Goal: Task Accomplishment & Management: Manage account settings

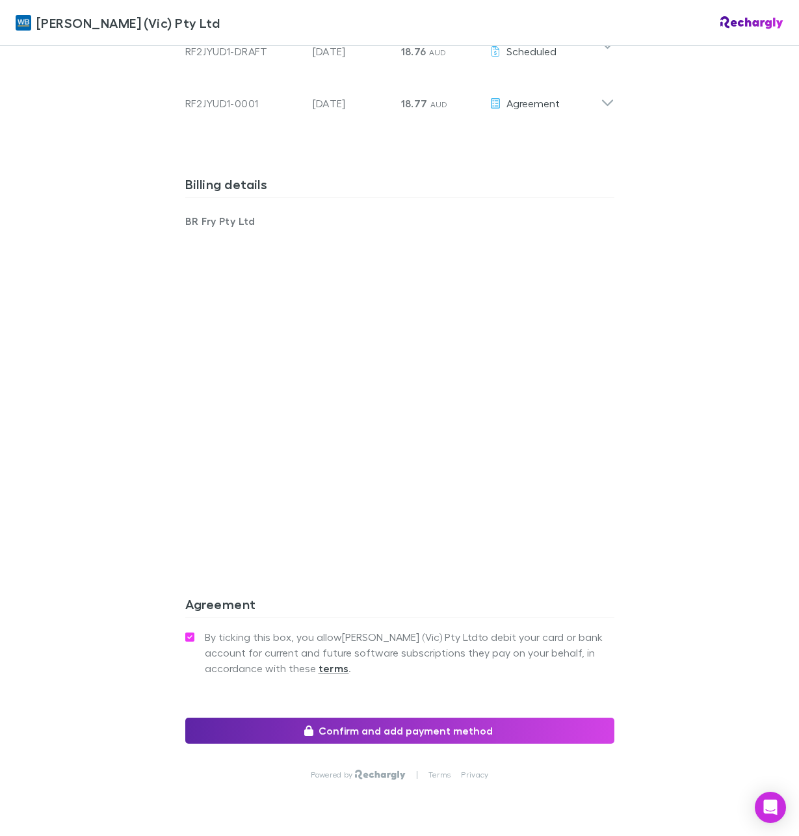
scroll to position [831, 0]
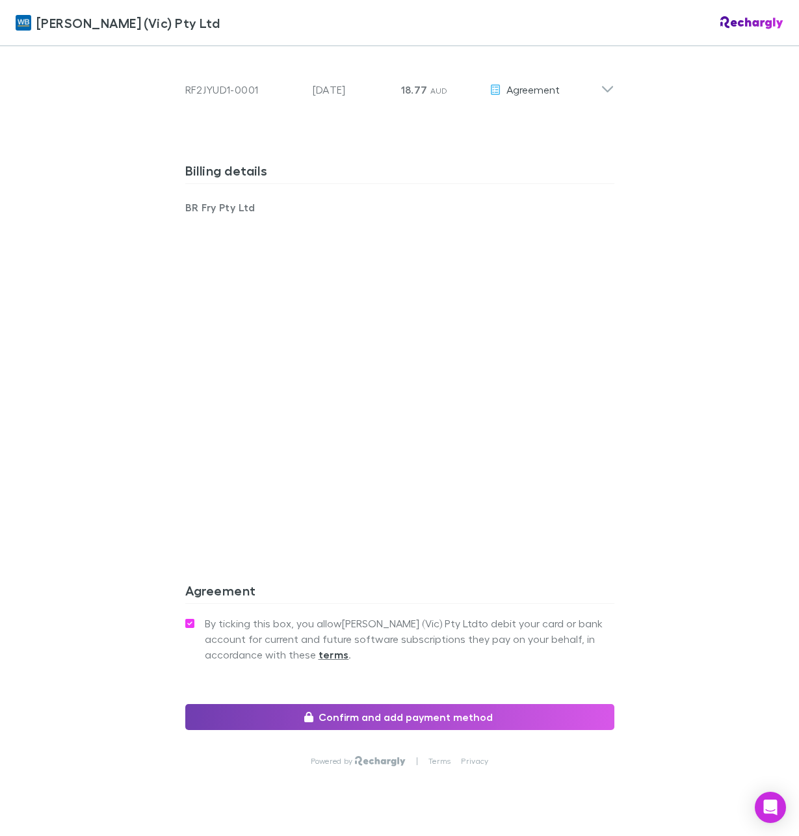
click at [448, 704] on button "Confirm and add payment method" at bounding box center [399, 717] width 429 height 26
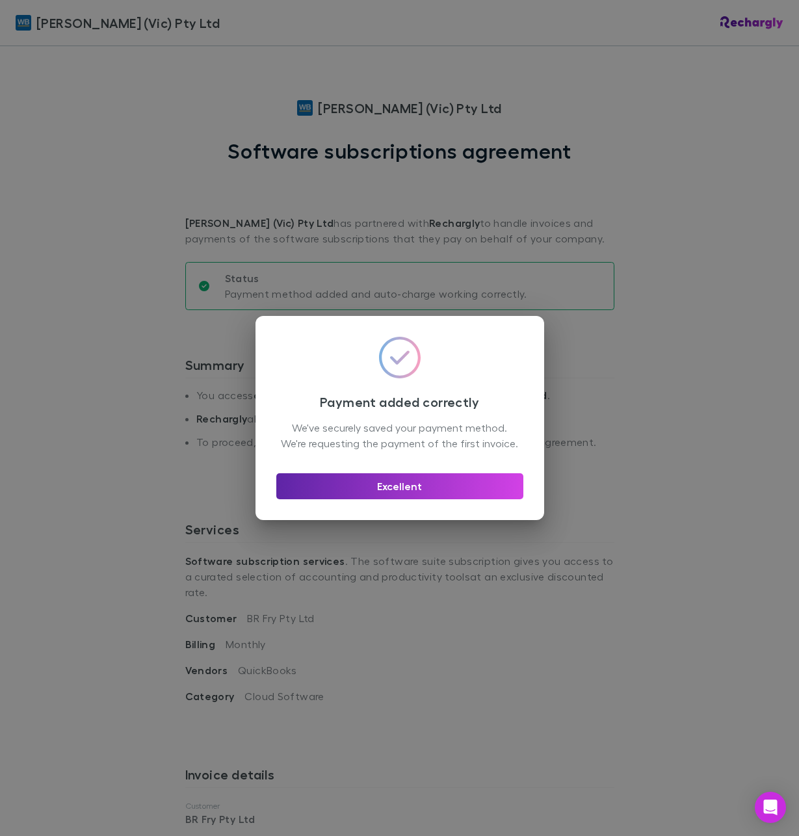
click at [396, 473] on div "Excellent" at bounding box center [399, 481] width 247 height 36
click at [396, 493] on button "Excellent" at bounding box center [399, 486] width 247 height 26
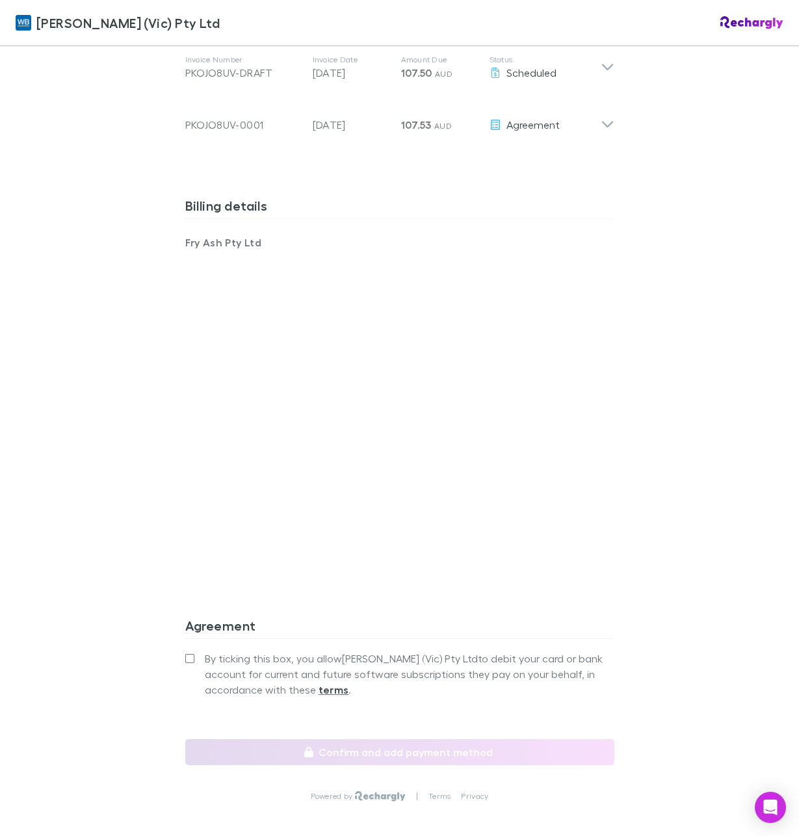
scroll to position [842, 0]
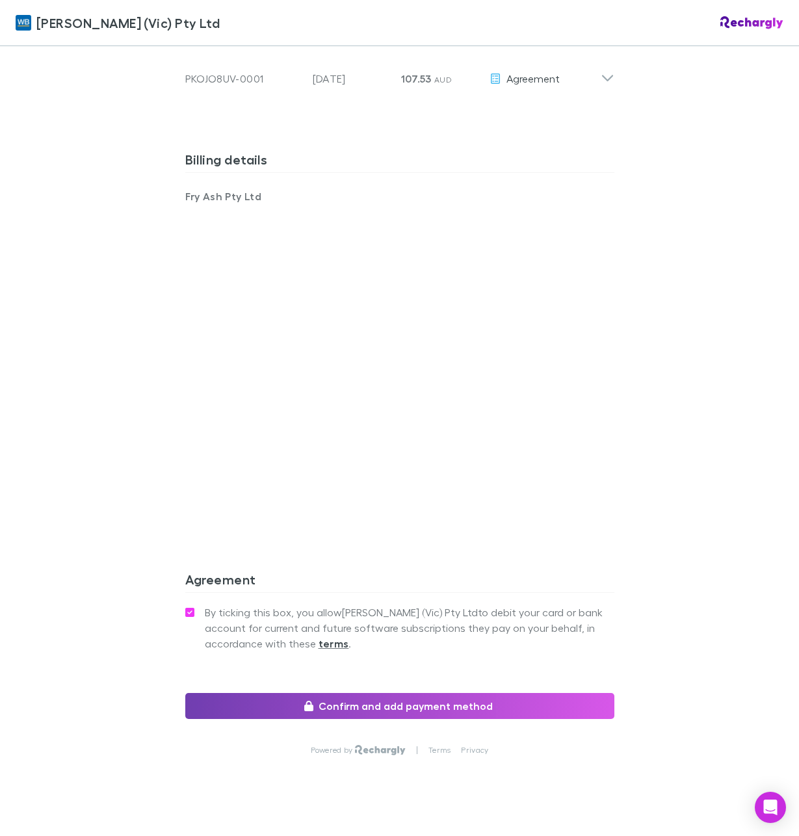
click at [353, 693] on button "Confirm and add payment method" at bounding box center [399, 706] width 429 height 26
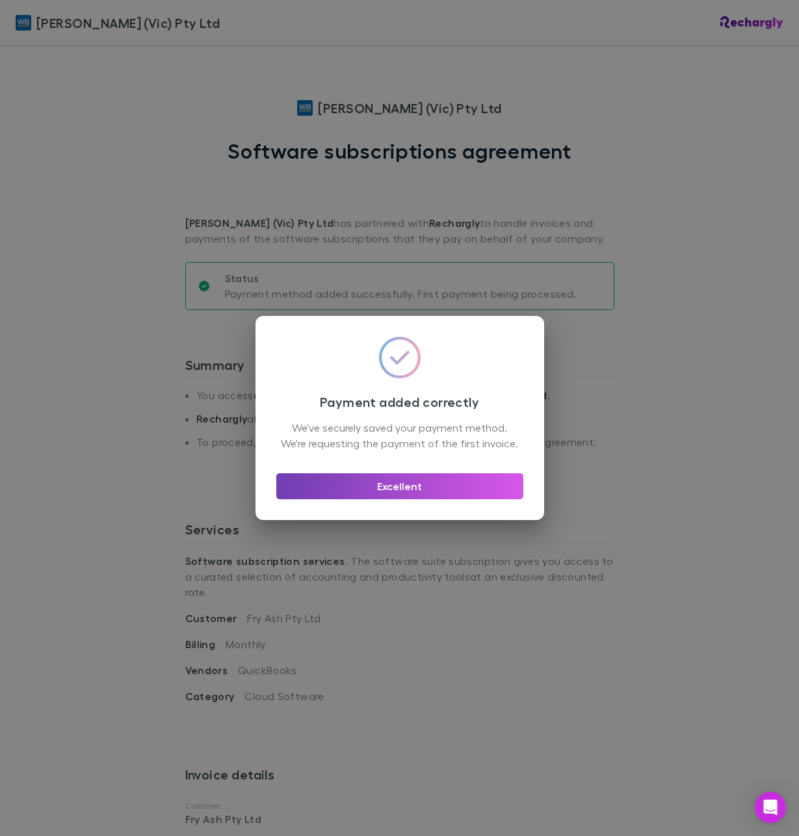
click at [386, 499] on button "Excellent" at bounding box center [399, 486] width 247 height 26
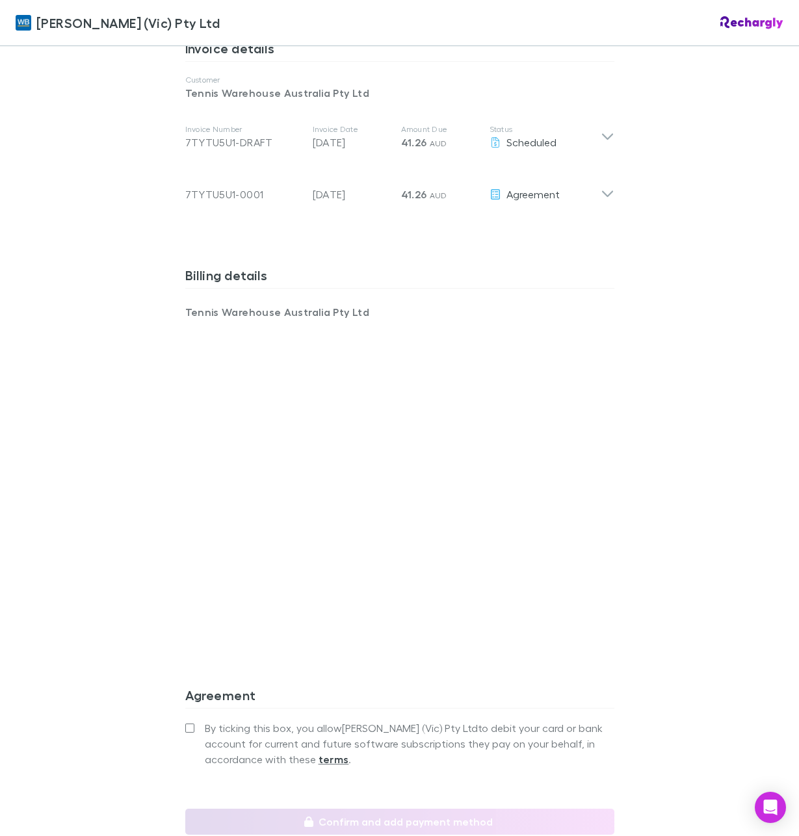
scroll to position [746, 0]
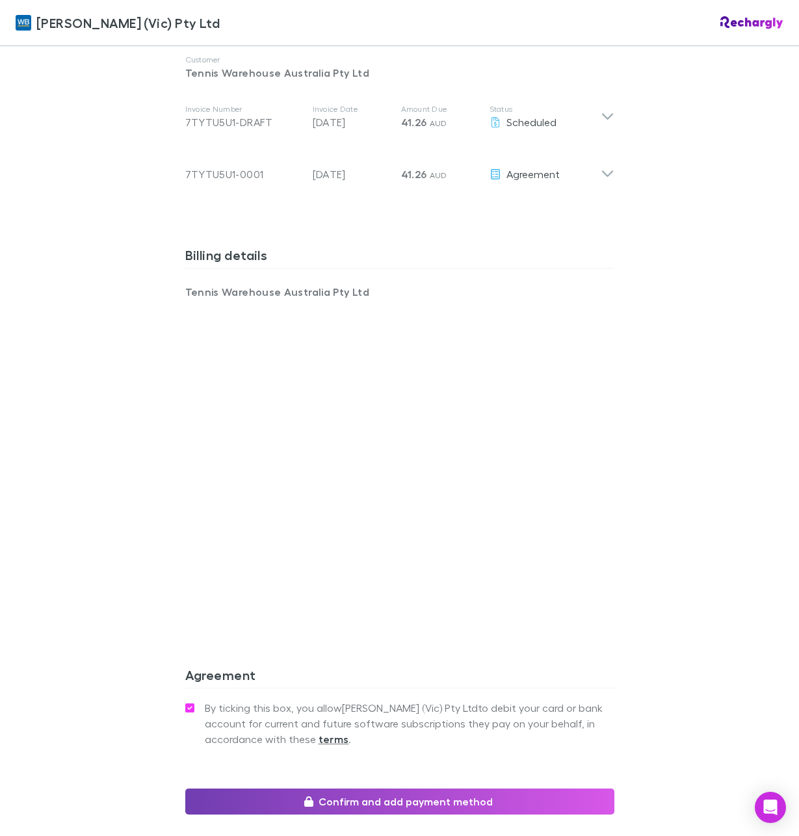
click at [313, 796] on icon "button" at bounding box center [308, 801] width 9 height 10
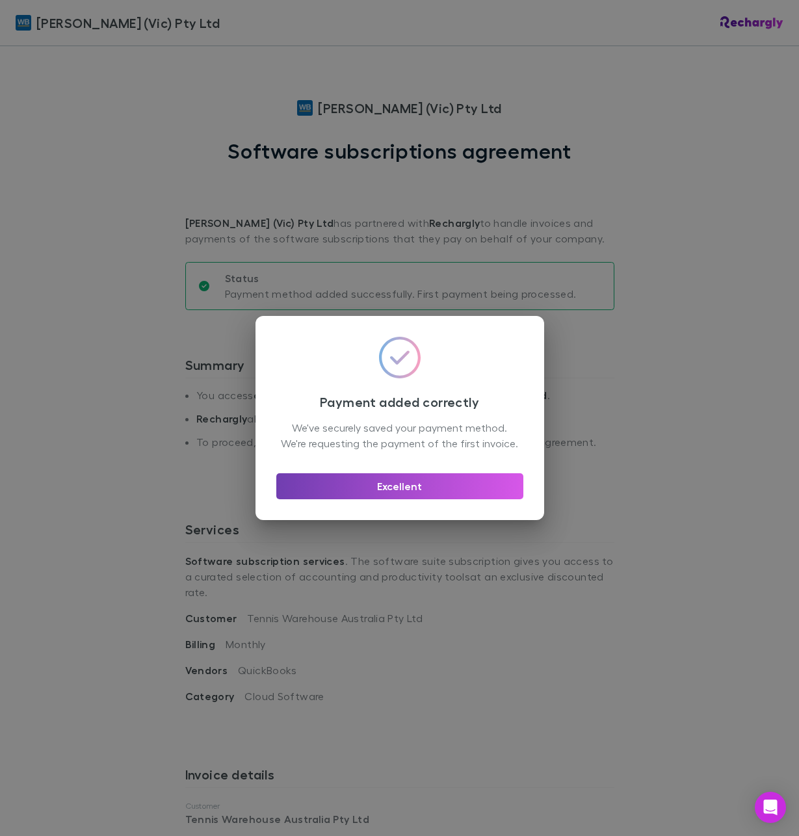
click at [407, 493] on button "Excellent" at bounding box center [399, 486] width 247 height 26
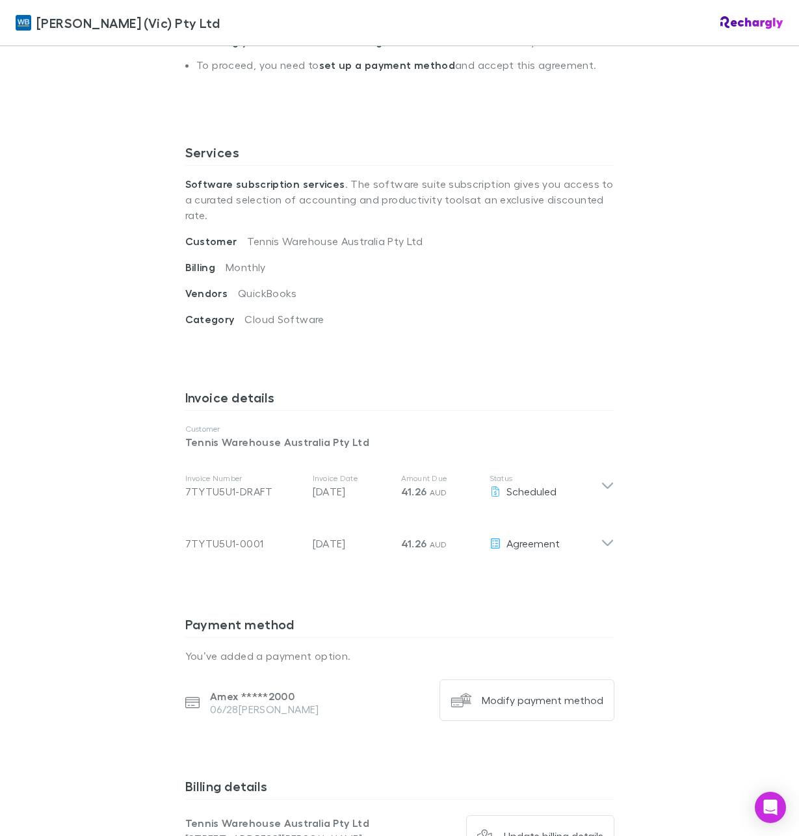
scroll to position [393, 0]
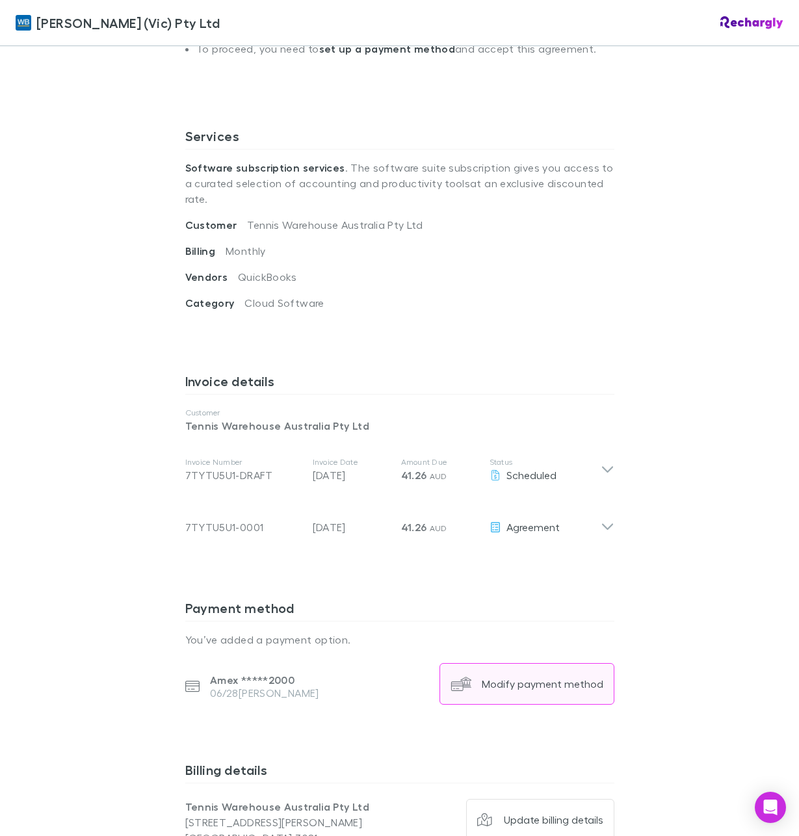
click at [525, 663] on button "Modify payment method" at bounding box center [526, 684] width 175 height 42
